Goal: Information Seeking & Learning: Compare options

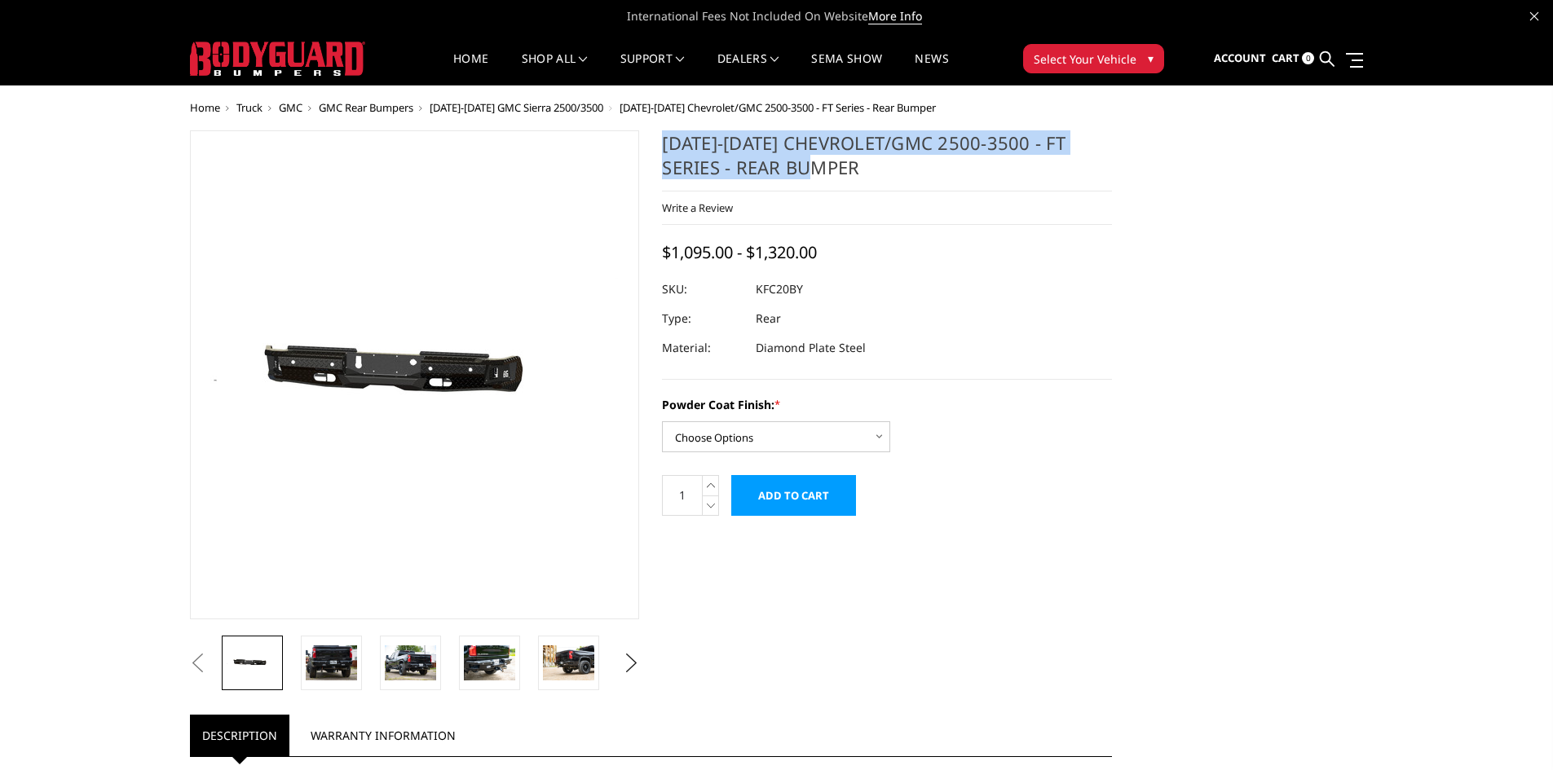
drag, startPoint x: 799, startPoint y: 169, endPoint x: 660, endPoint y: 141, distance: 142.1
click at [660, 141] on section "[DATE]-[DATE] Chevrolet/GMC 2500-3500 - FT Series - Rear Bumper Write a Review …" at bounding box center [887, 331] width 473 height 403
copy h1 "[DATE]-[DATE] Chevrolet/GMC 2500-3500 - FT Series - Rear Bumper"
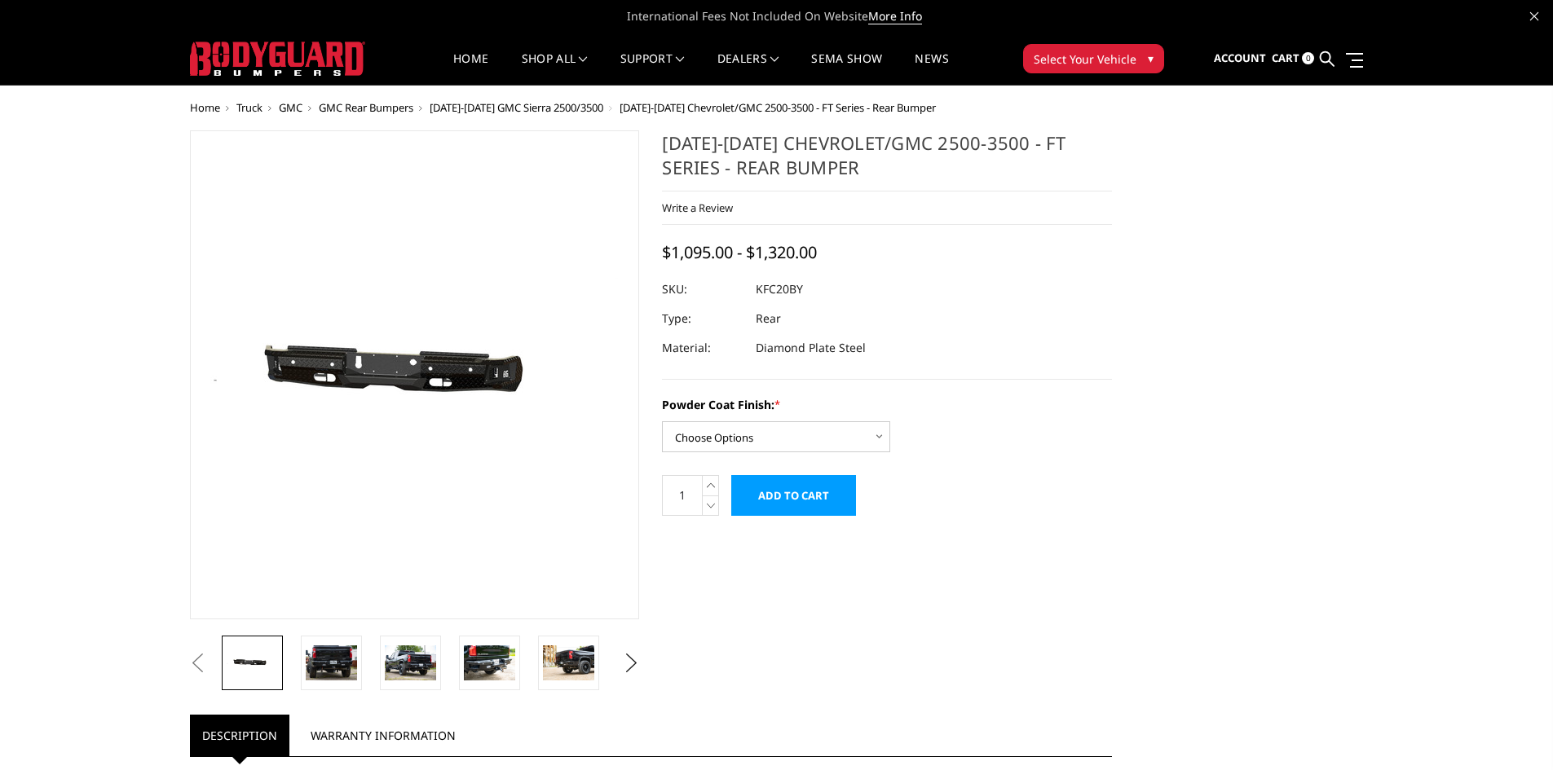
click at [1132, 320] on div "Previous *" at bounding box center [777, 757] width 1197 height 1254
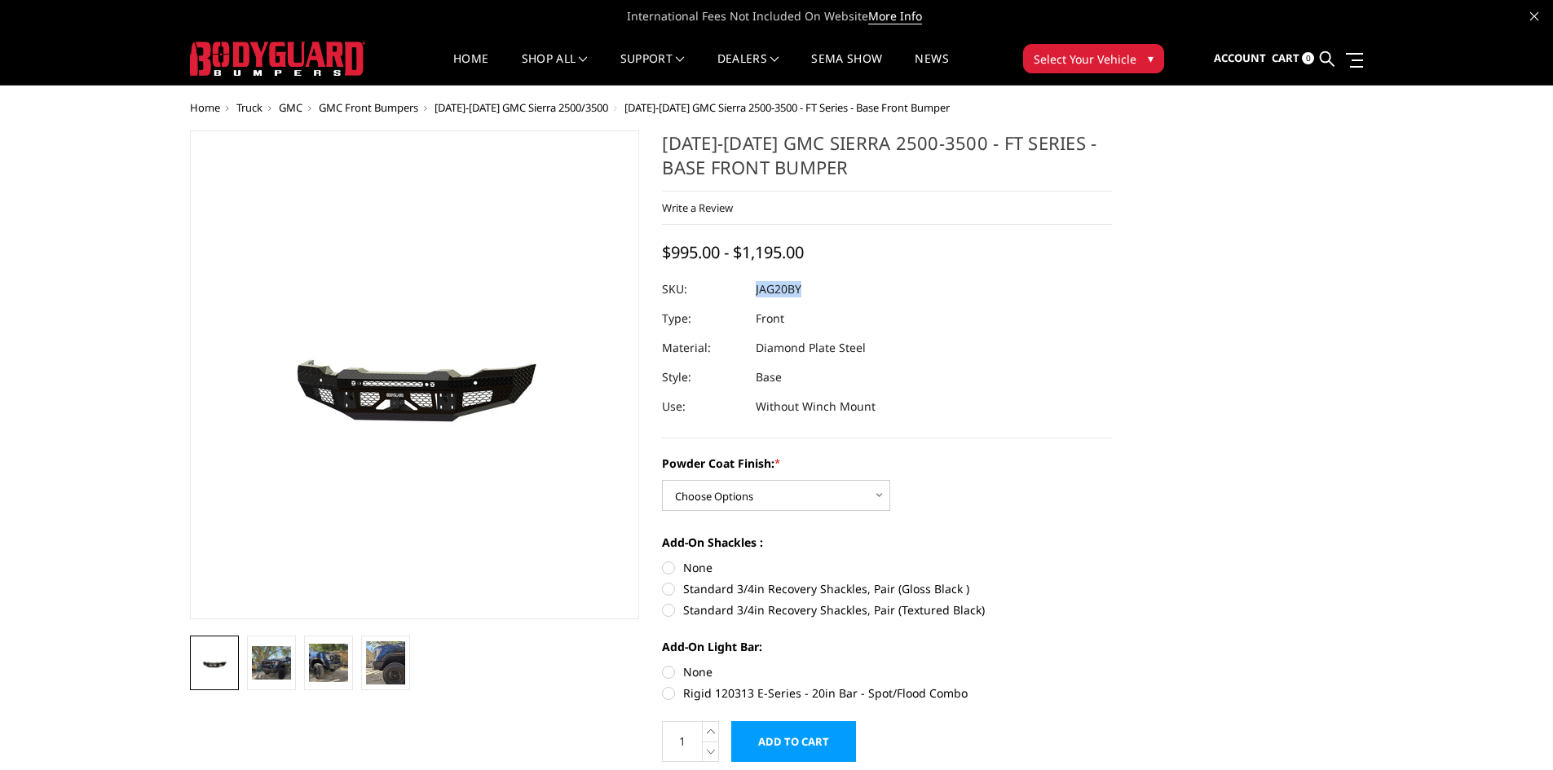
click at [757, 286] on dl "SKU: JAG20BY UPC: Type: Front Material: Diamond Plate Steel Style: Base Use: Wi…" at bounding box center [887, 348] width 450 height 147
copy dl "JAG20BY UPC:"
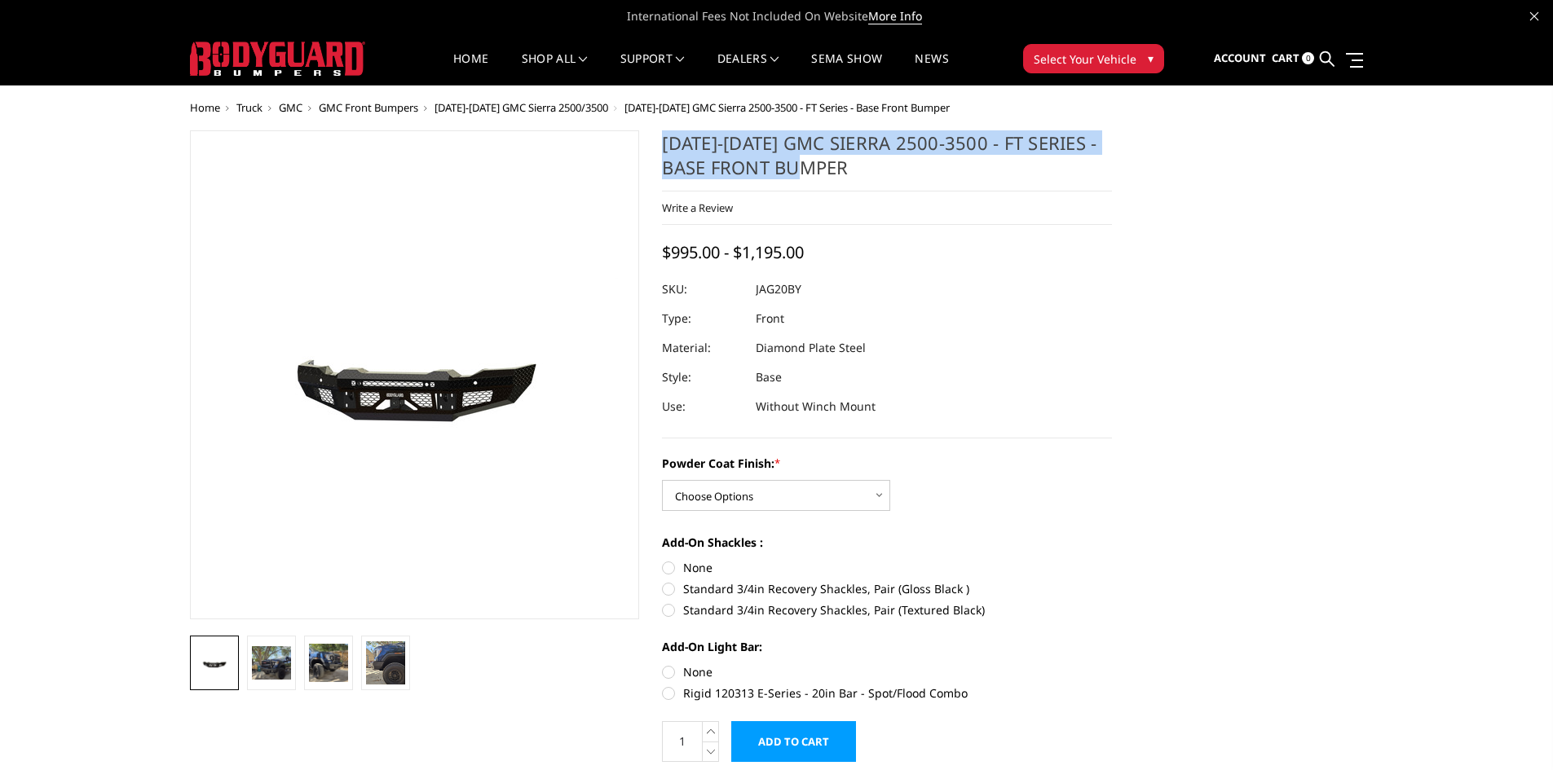
drag, startPoint x: 823, startPoint y: 169, endPoint x: 665, endPoint y: 150, distance: 159.3
click at [665, 150] on h1 "[DATE]-[DATE] GMC Sierra 2500-3500 - FT Series - Base Front Bumper" at bounding box center [887, 160] width 450 height 61
copy h1 "[DATE]-[DATE] GMC Sierra 2500-3500 - FT Series - Base Front Bumper"
